Goal: Information Seeking & Learning: Learn about a topic

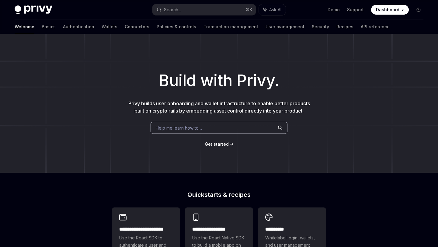
click at [382, 5] on span at bounding box center [390, 10] width 38 height 10
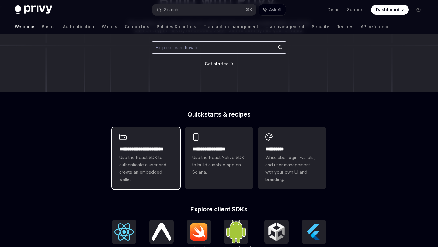
scroll to position [81, 0]
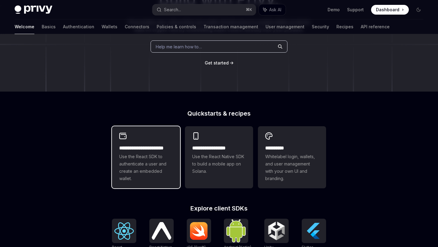
click at [159, 153] on span "Use the React SDK to authenticate a user and create an embedded wallet." at bounding box center [146, 167] width 54 height 29
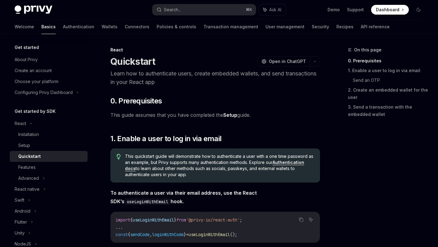
type textarea "*"
